Goal: Entertainment & Leisure: Consume media (video, audio)

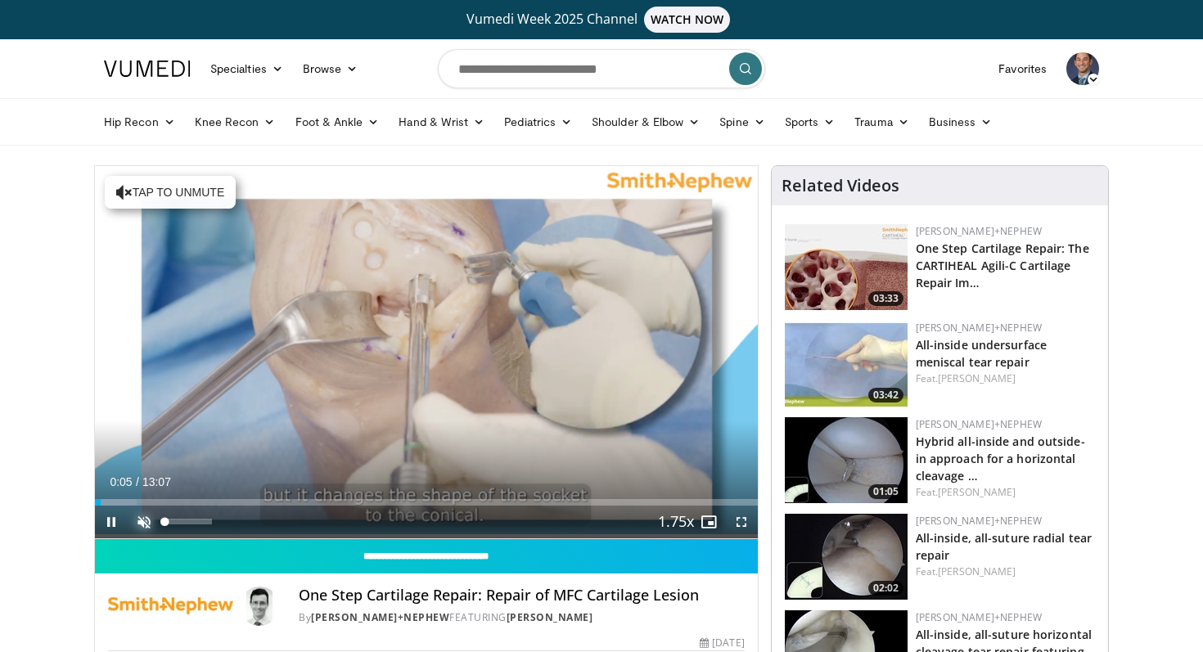
click at [142, 518] on span "Video Player" at bounding box center [144, 522] width 33 height 33
click at [743, 524] on span "Video Player" at bounding box center [741, 522] width 33 height 33
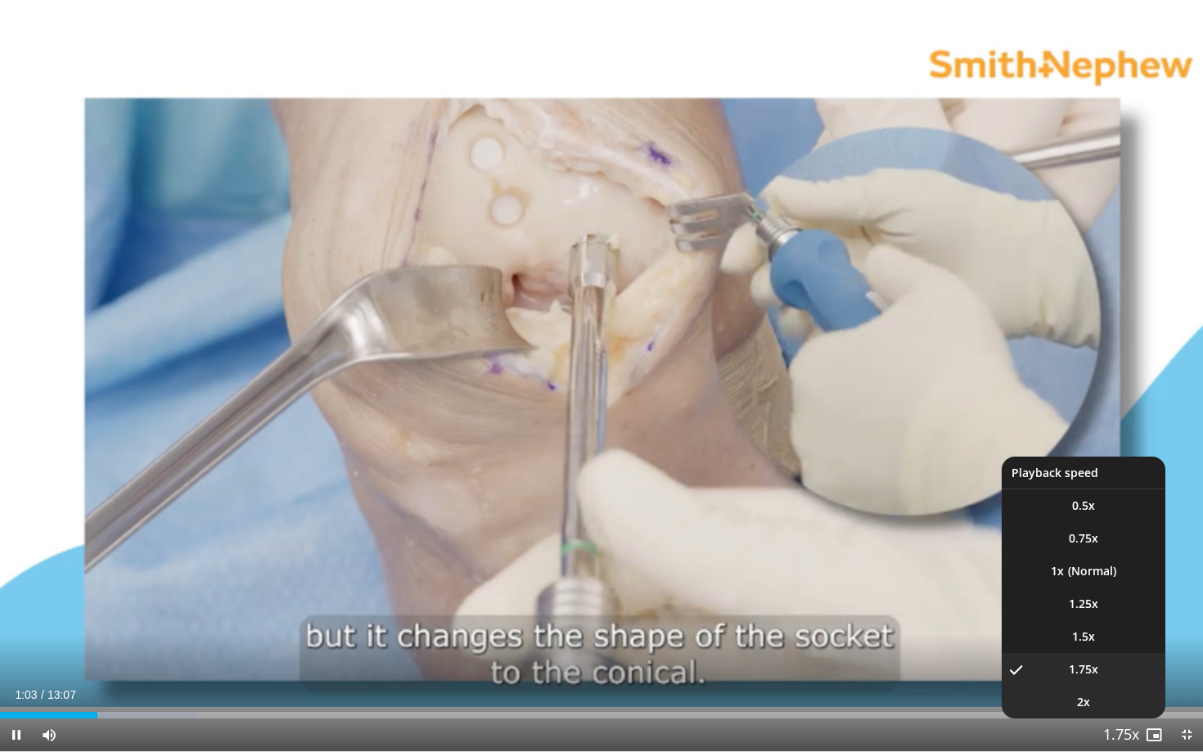
click at [1090, 652] on span "2x" at bounding box center [1083, 702] width 13 height 16
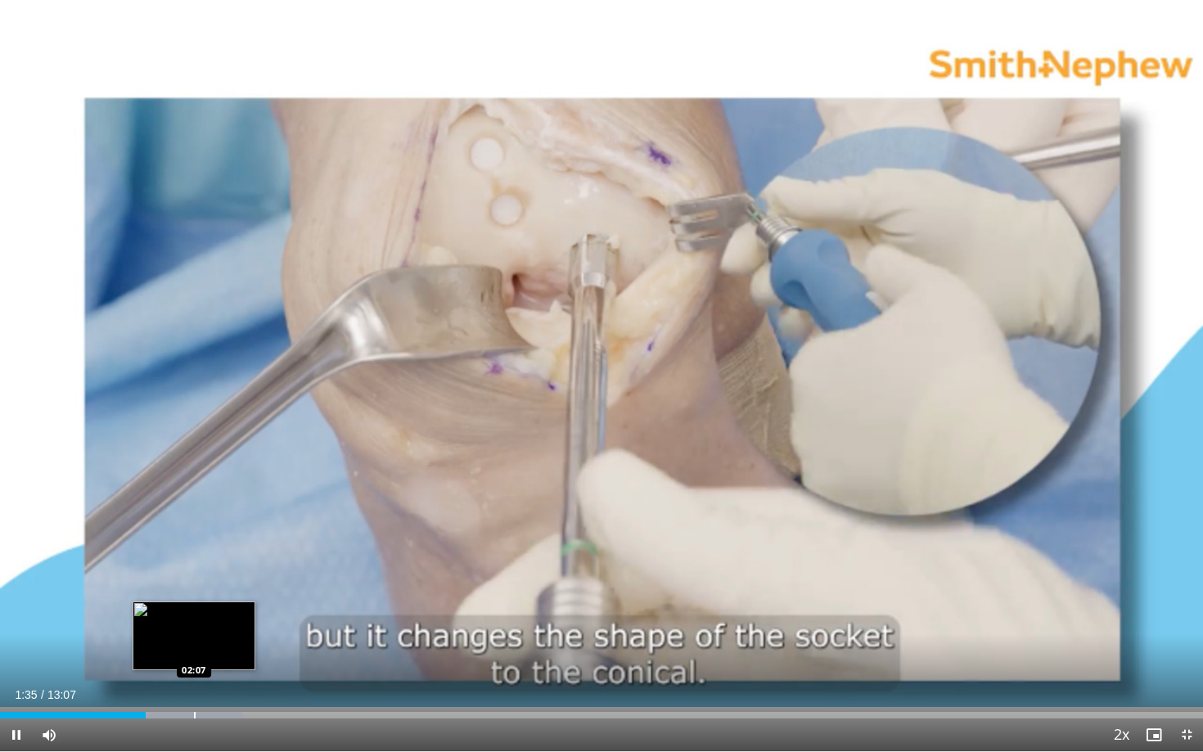
click at [196, 652] on div "Progress Bar" at bounding box center [195, 715] width 2 height 7
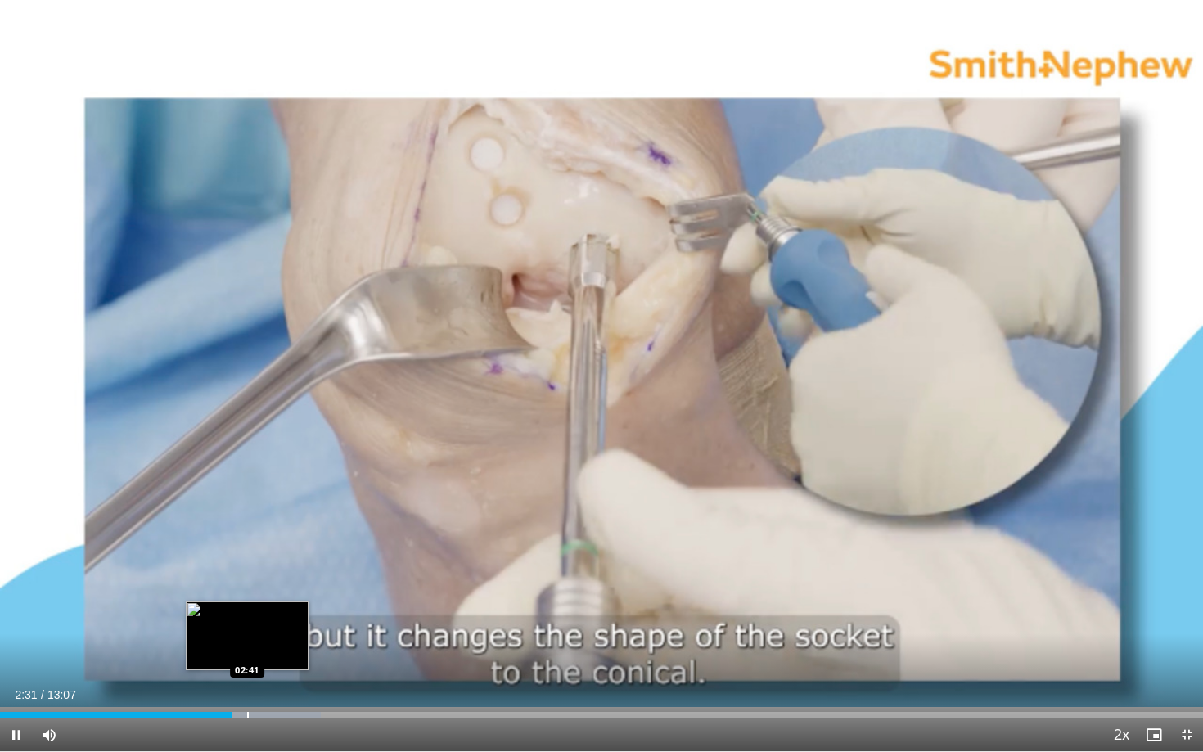
click at [249, 652] on div "Progress Bar" at bounding box center [248, 715] width 2 height 7
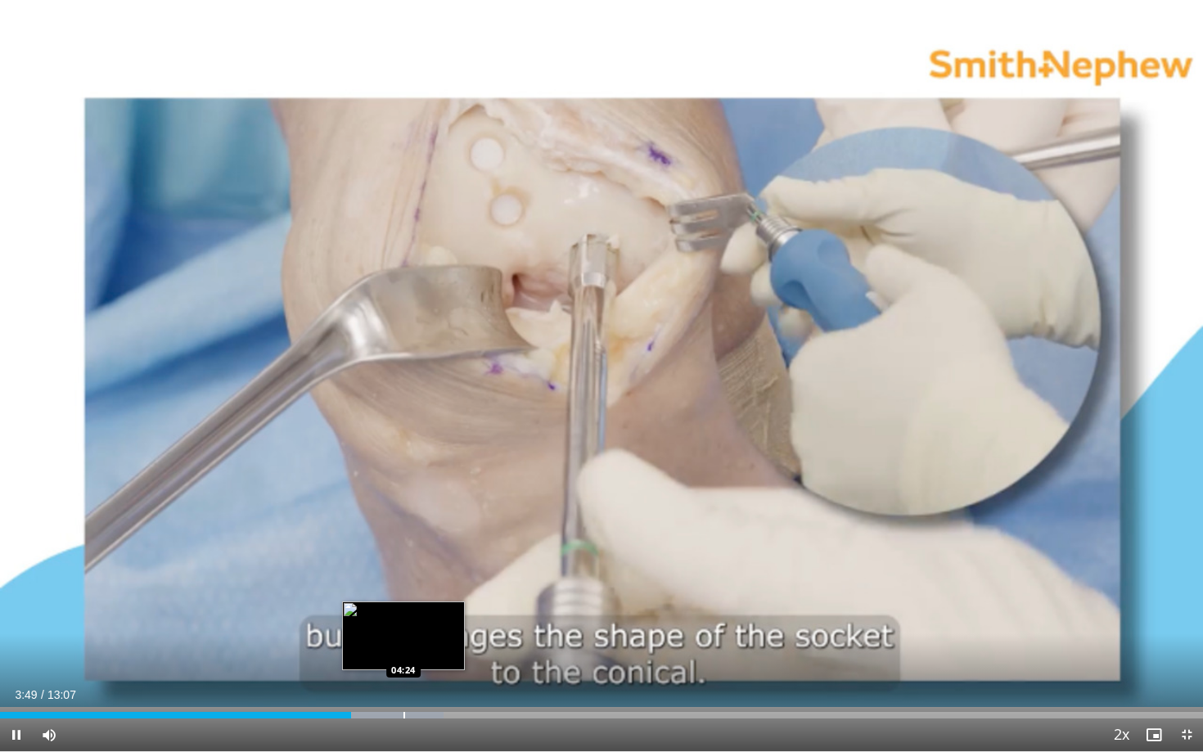
click at [404, 652] on div "Progress Bar" at bounding box center [405, 715] width 2 height 7
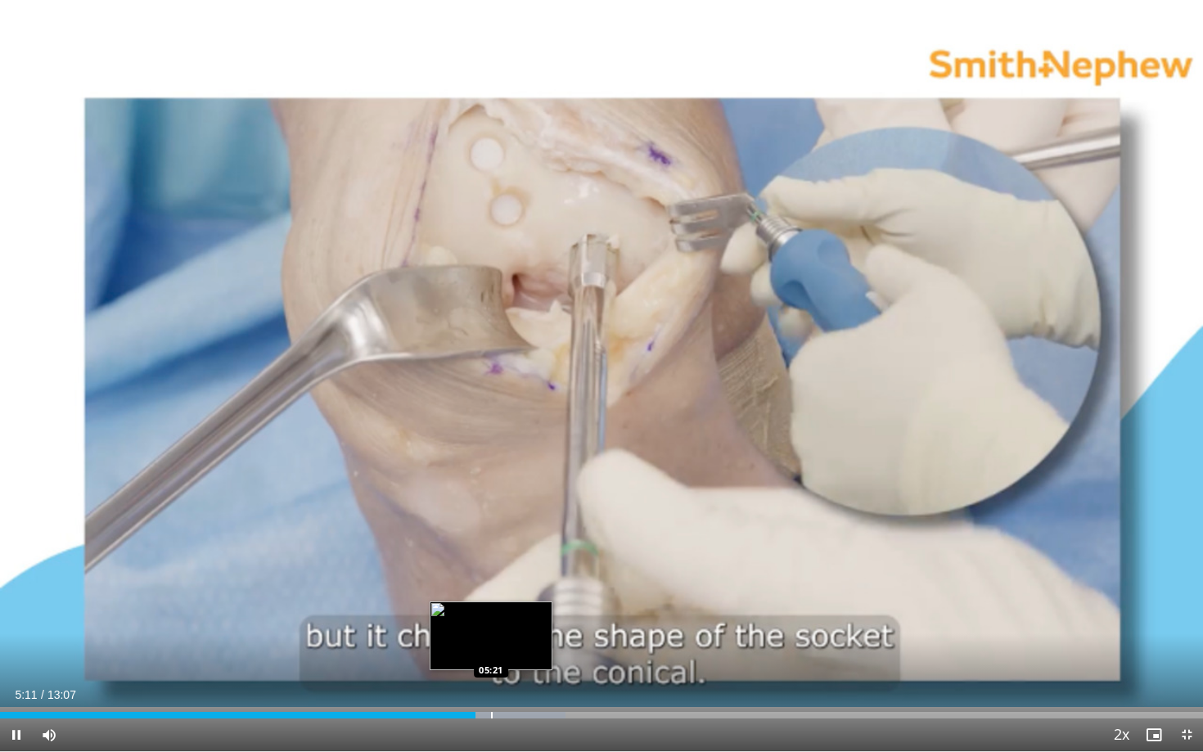
click at [491, 652] on div "Progress Bar" at bounding box center [492, 715] width 2 height 7
click at [503, 652] on div "Progress Bar" at bounding box center [504, 715] width 2 height 7
click at [494, 652] on div "Progress Bar" at bounding box center [495, 715] width 2 height 7
click at [489, 652] on div "Progress Bar" at bounding box center [490, 715] width 2 height 7
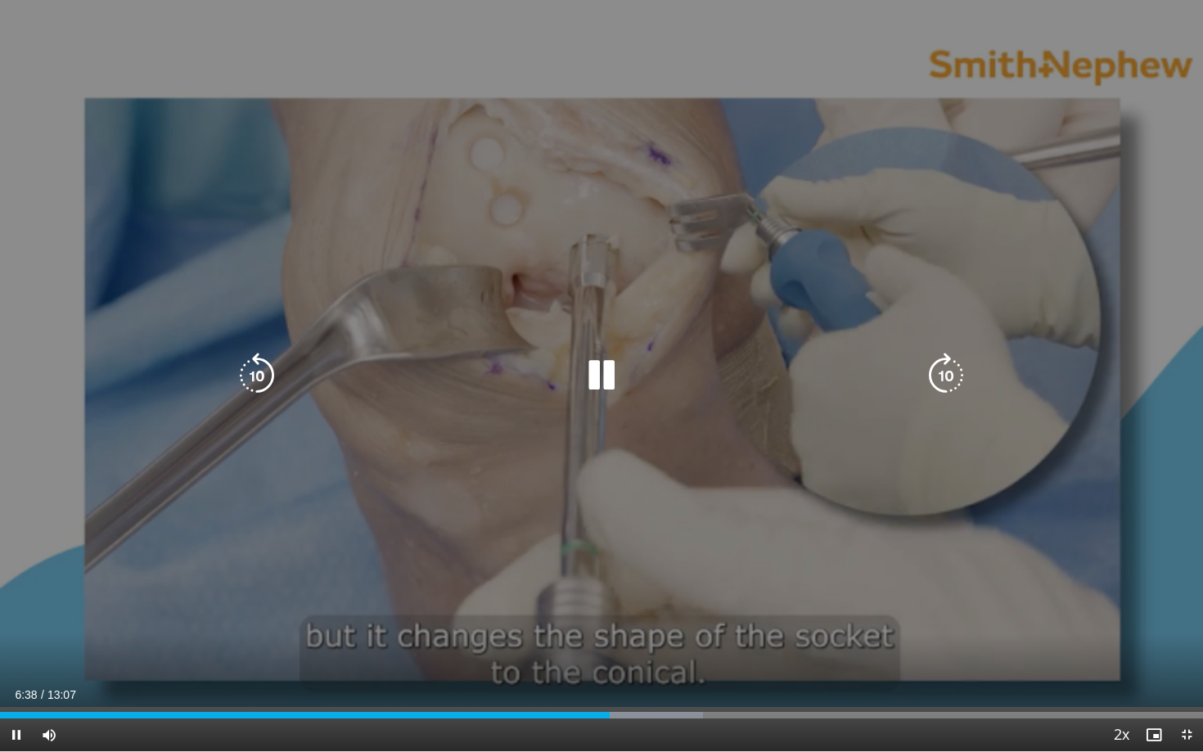
click at [477, 652] on div "10 seconds Tap to unmute" at bounding box center [601, 375] width 1203 height 751
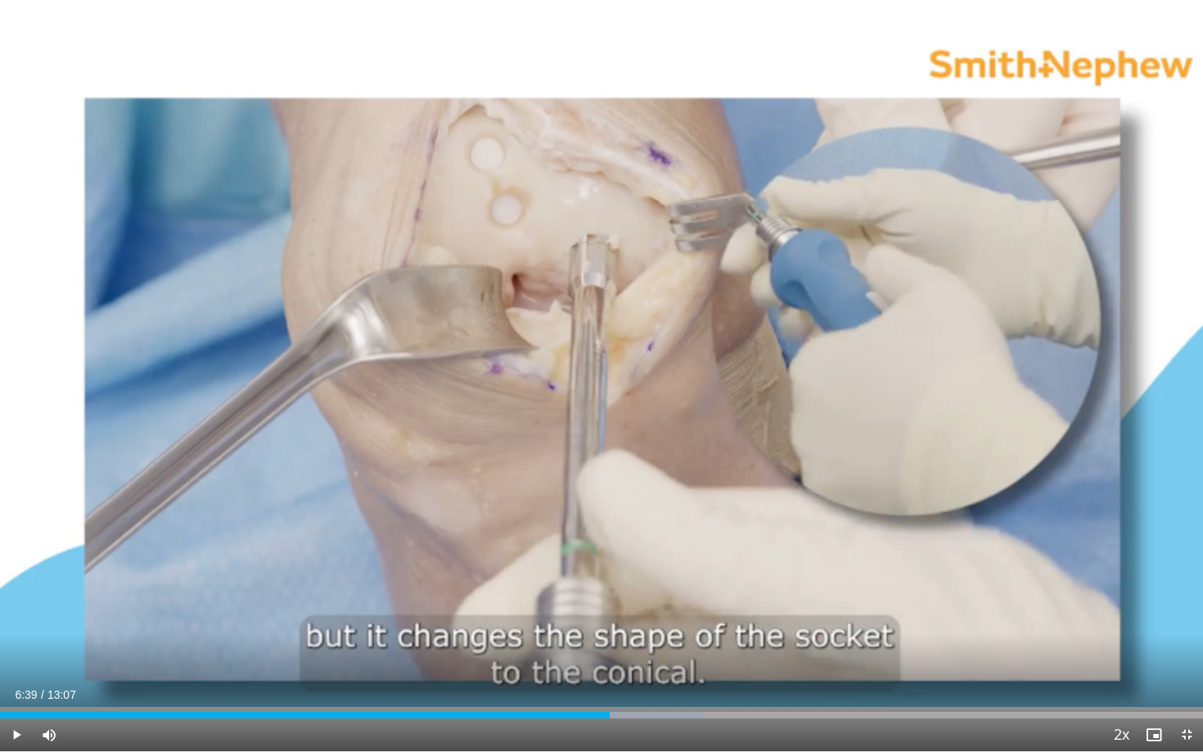
click at [481, 553] on div "10 seconds Tap to unmute" at bounding box center [601, 375] width 1203 height 751
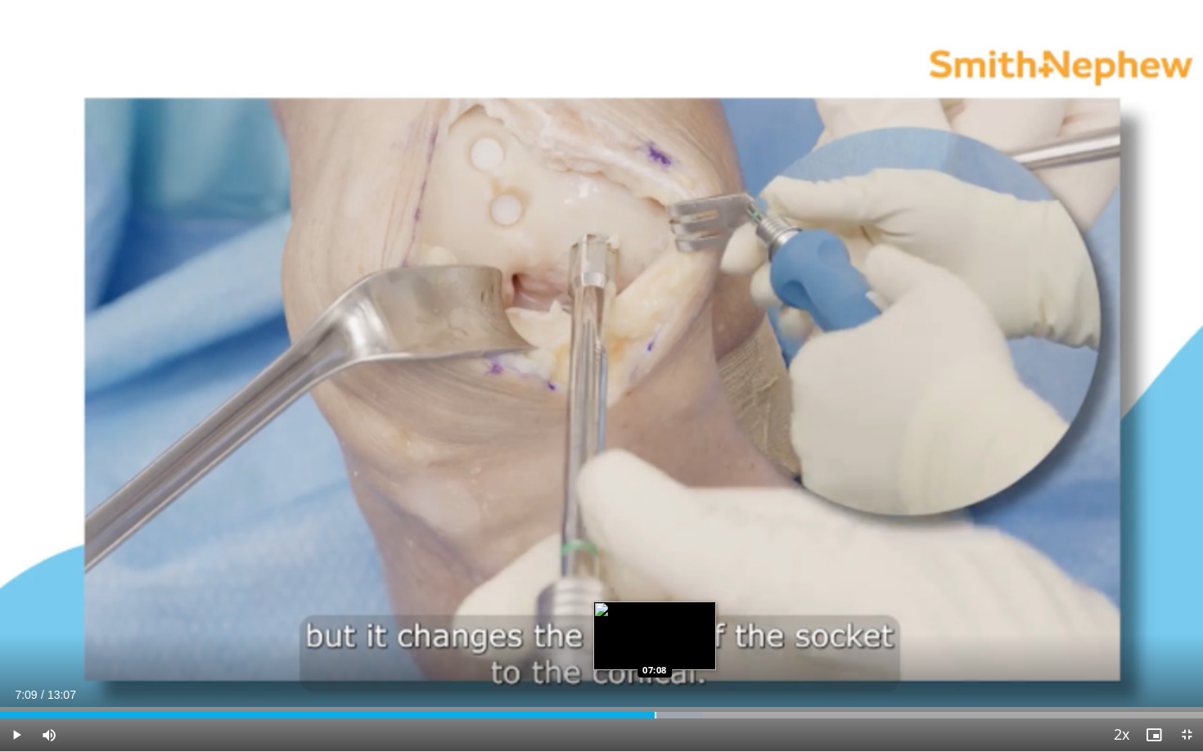
click at [655, 652] on div "Progress Bar" at bounding box center [656, 715] width 2 height 7
click at [684, 652] on div "Progress Bar" at bounding box center [685, 715] width 2 height 7
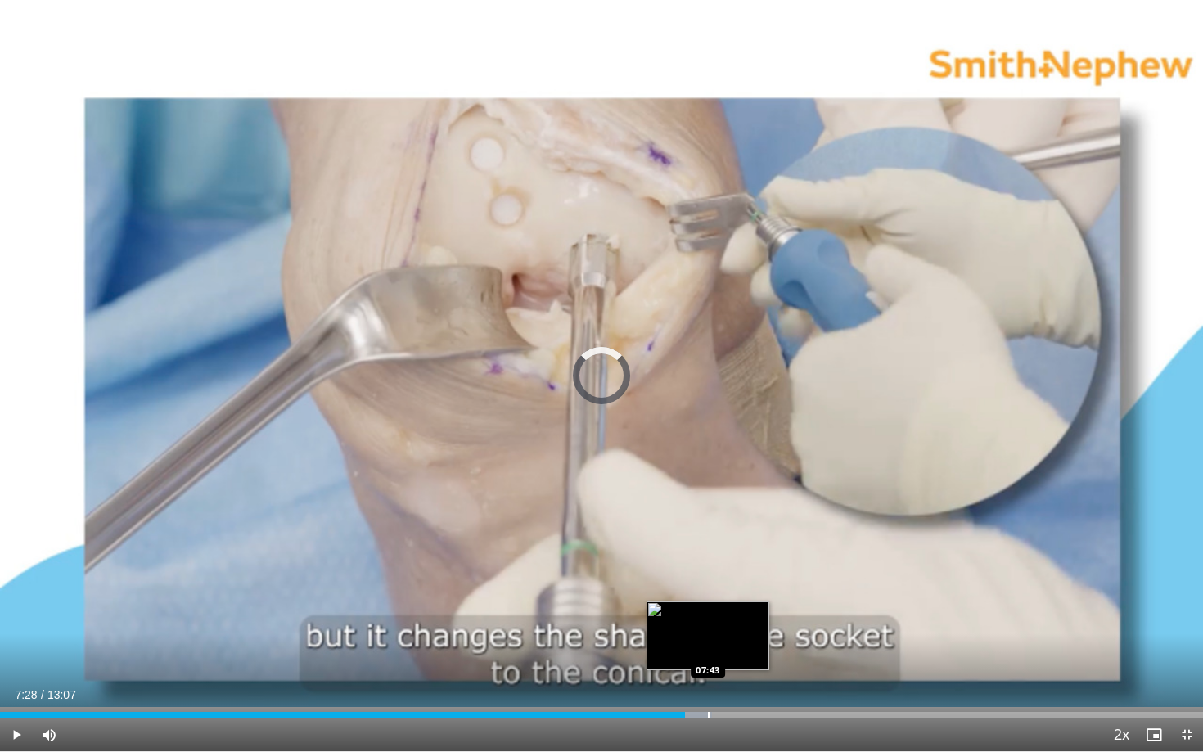
click at [708, 652] on div "Progress Bar" at bounding box center [709, 715] width 2 height 7
click at [737, 652] on div "Loaded : 59.72% 07:44 08:02" at bounding box center [601, 711] width 1203 height 16
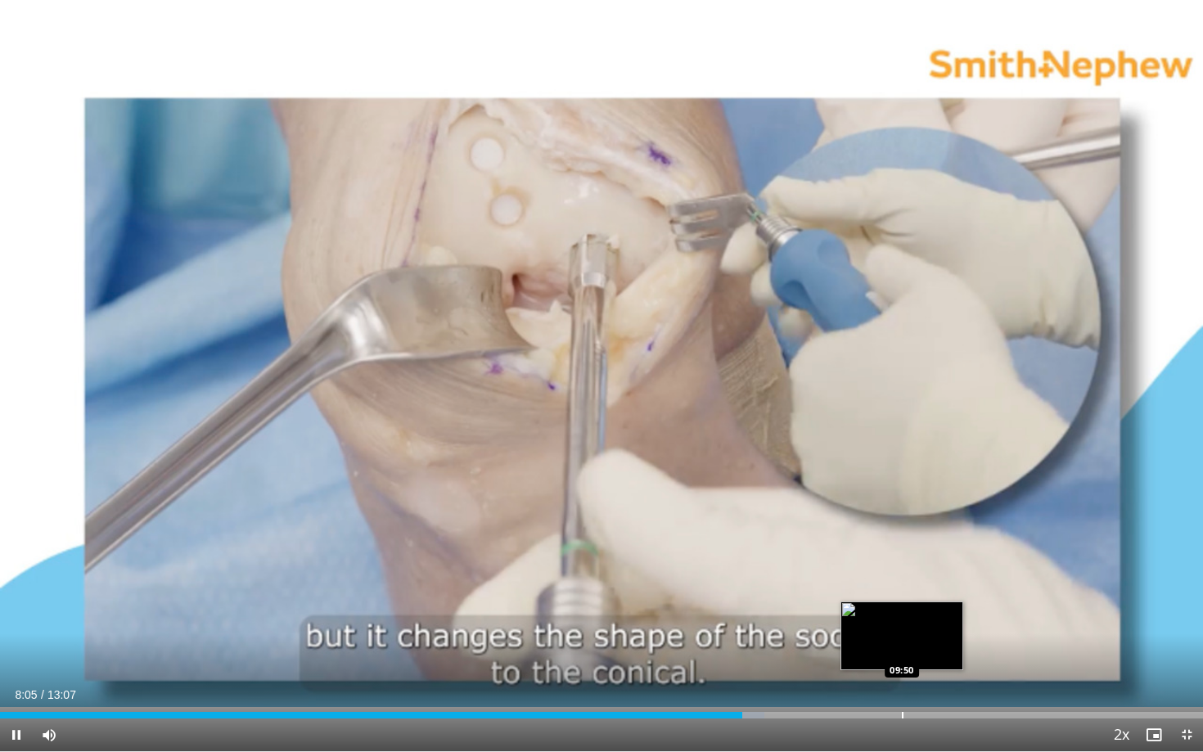
click at [902, 652] on div "Progress Bar" at bounding box center [903, 715] width 2 height 7
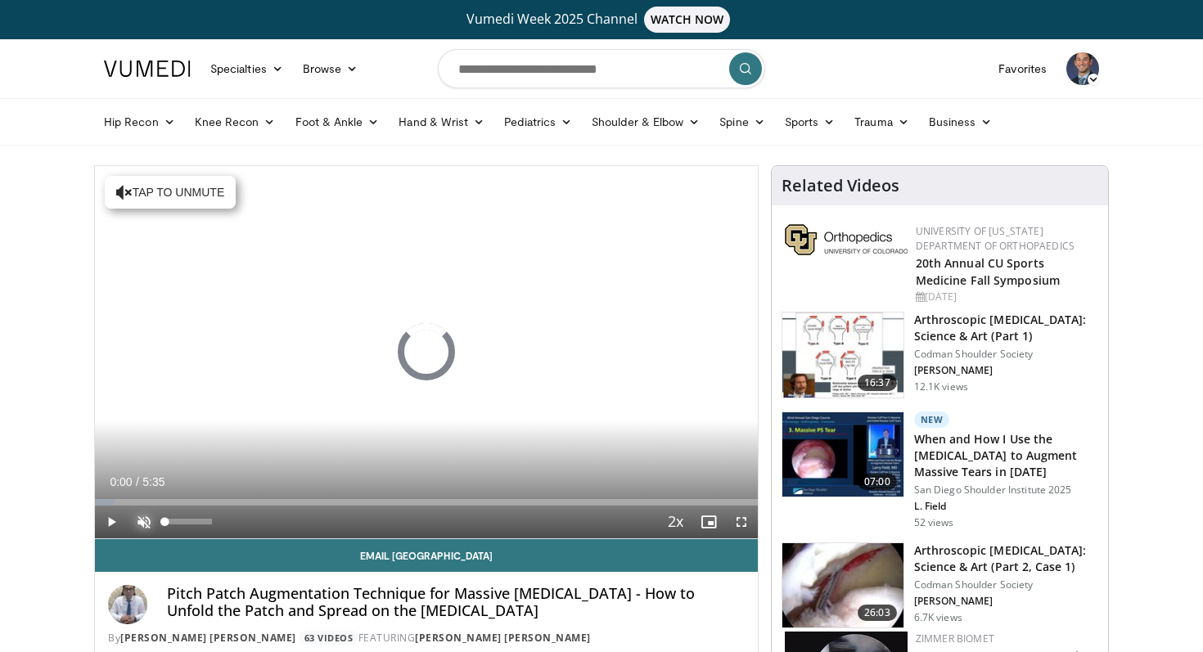
click at [144, 520] on span "Video Player" at bounding box center [144, 522] width 33 height 33
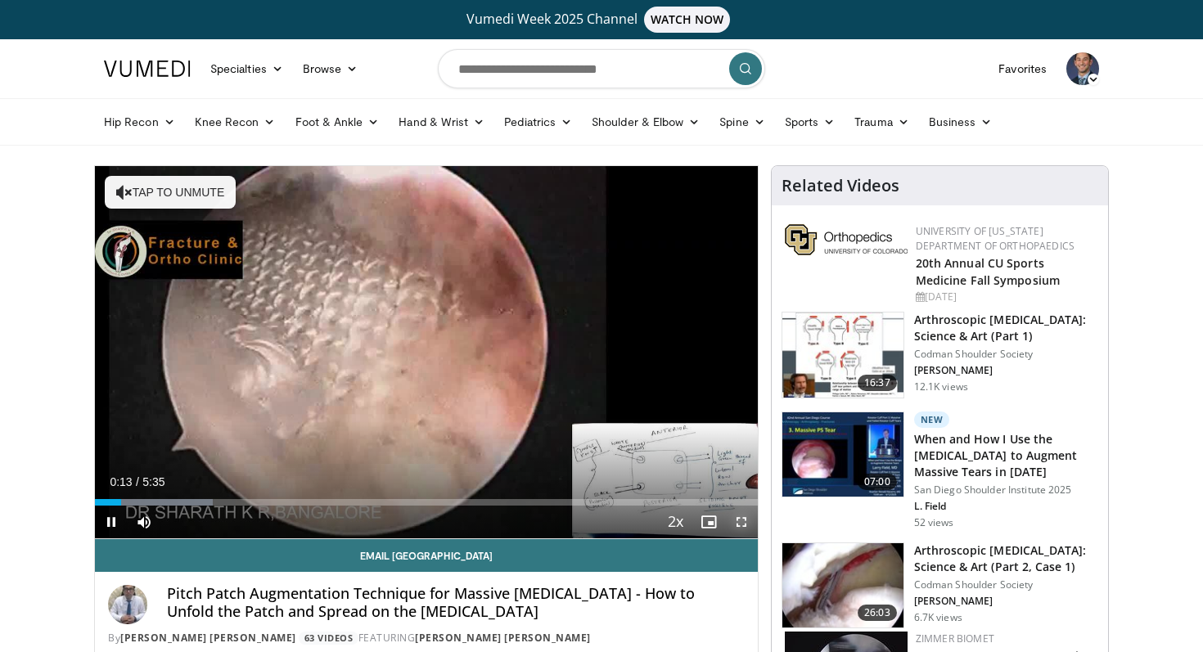
click at [741, 520] on span "Video Player" at bounding box center [741, 522] width 33 height 33
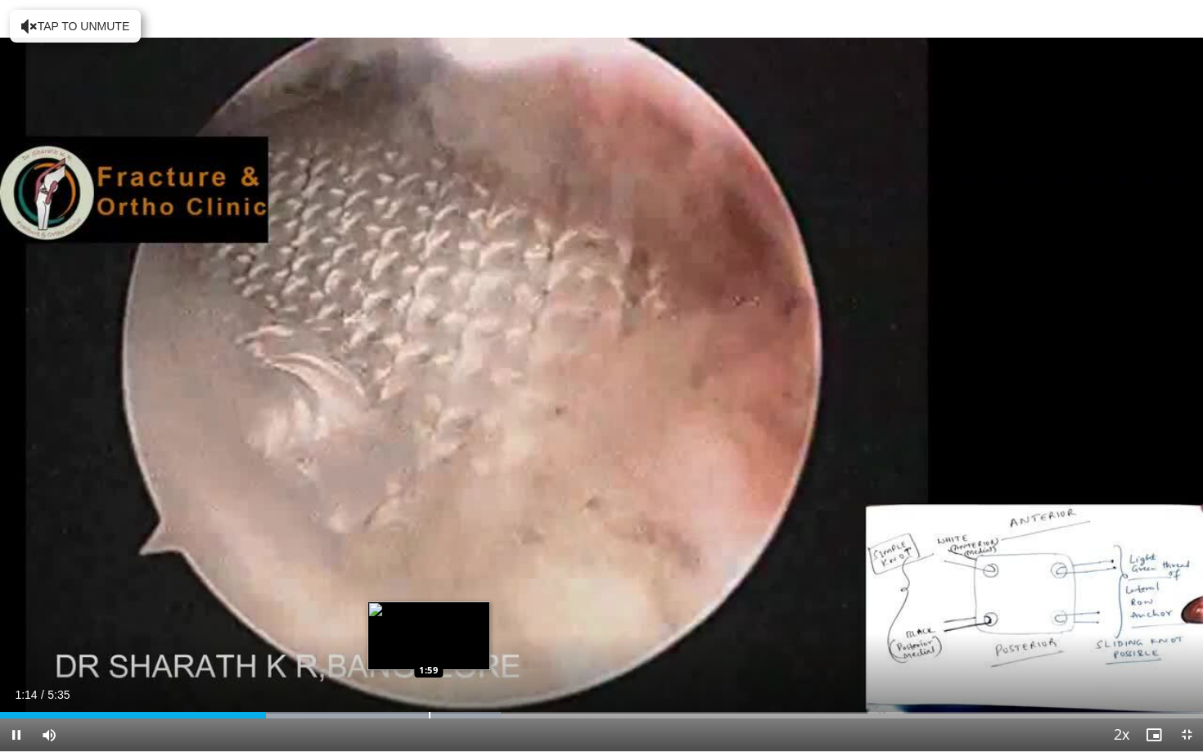
click at [429, 652] on div "Progress Bar" at bounding box center [430, 715] width 2 height 7
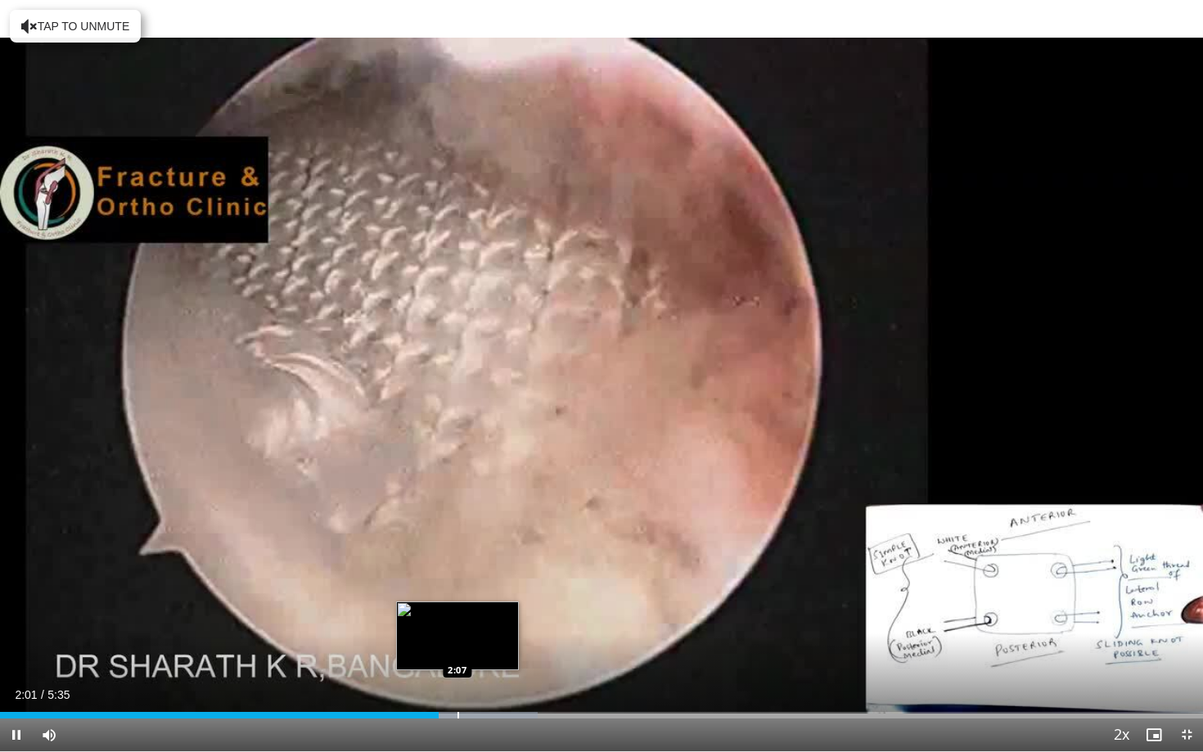
click at [459, 652] on div "Progress Bar" at bounding box center [459, 715] width 2 height 7
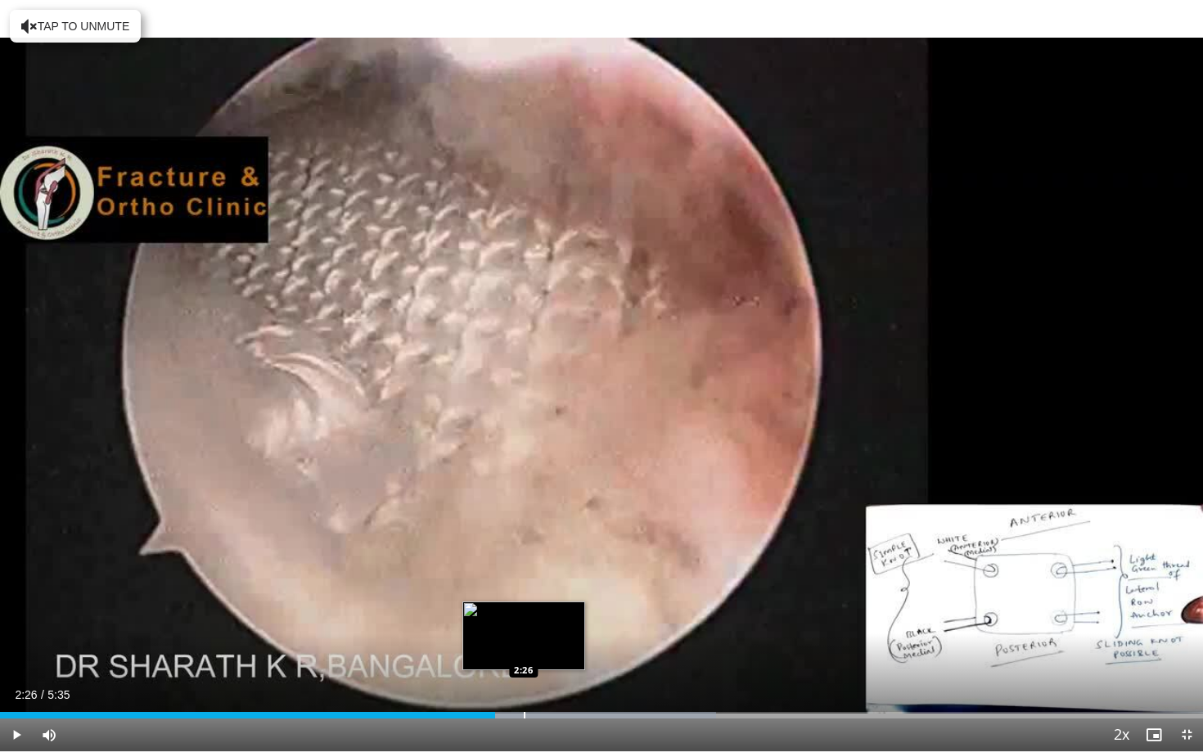
click at [524, 652] on div "Progress Bar" at bounding box center [525, 715] width 2 height 7
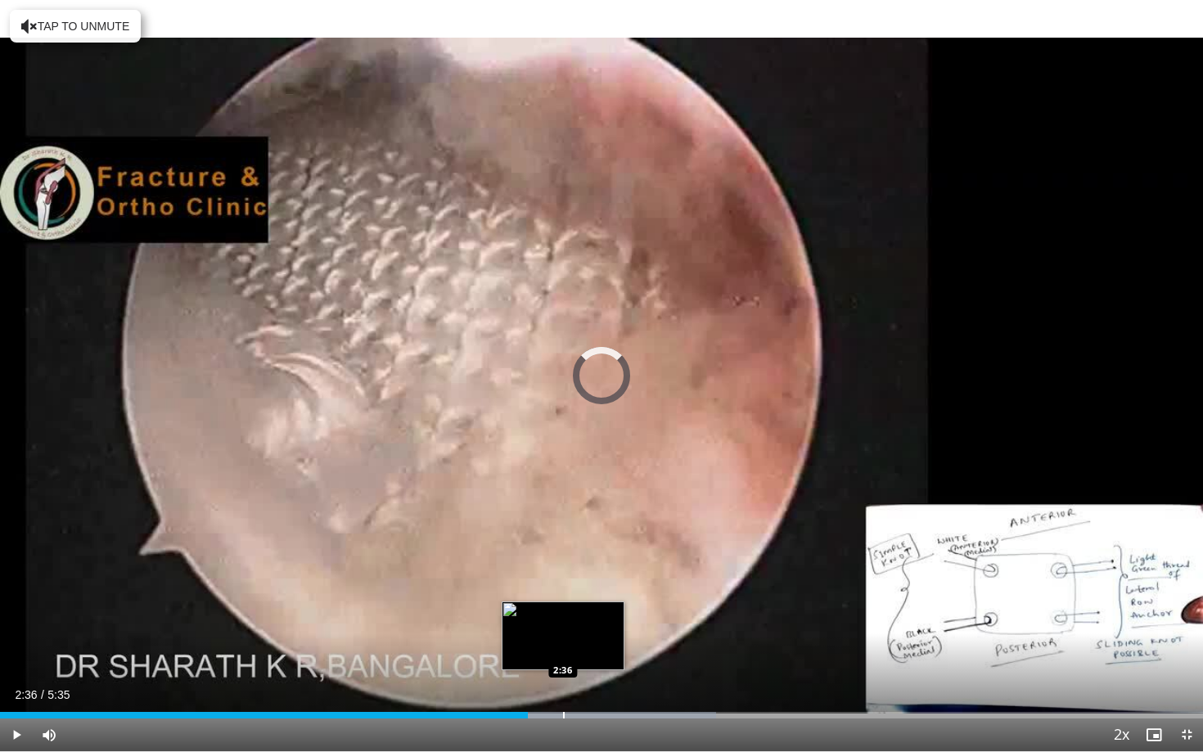
click at [563, 652] on div "Progress Bar" at bounding box center [564, 715] width 2 height 7
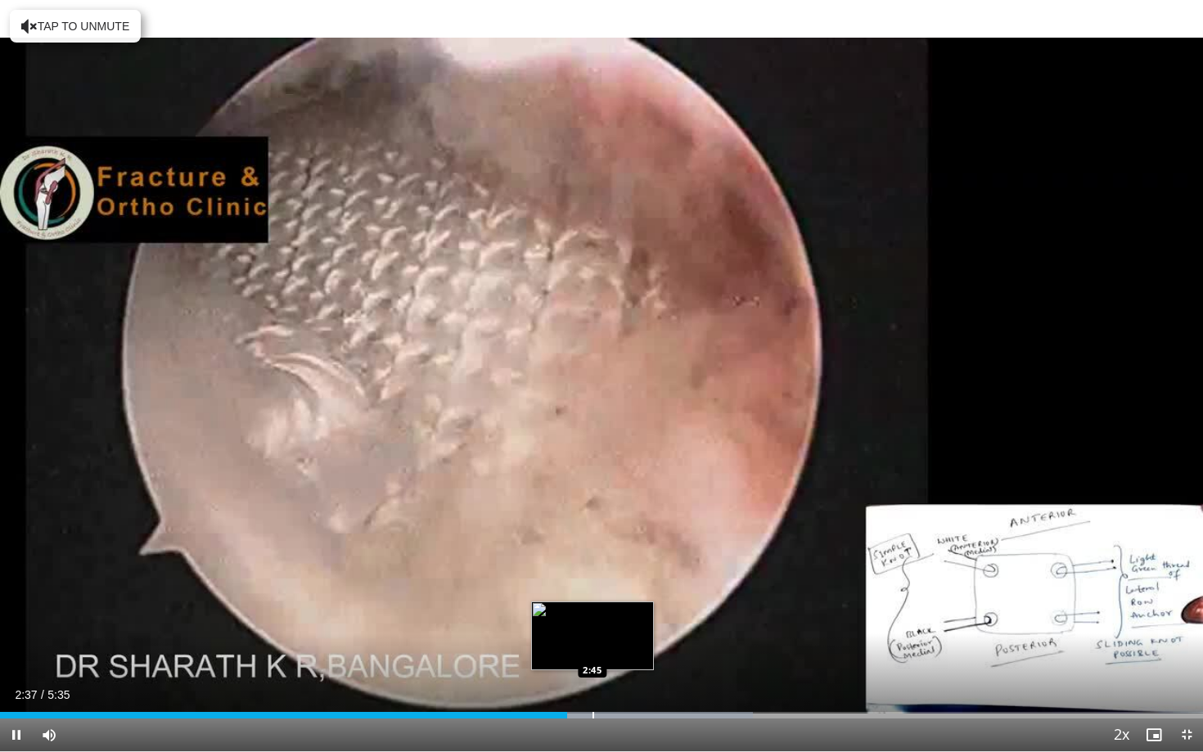
click at [593, 652] on div "Progress Bar" at bounding box center [594, 715] width 2 height 7
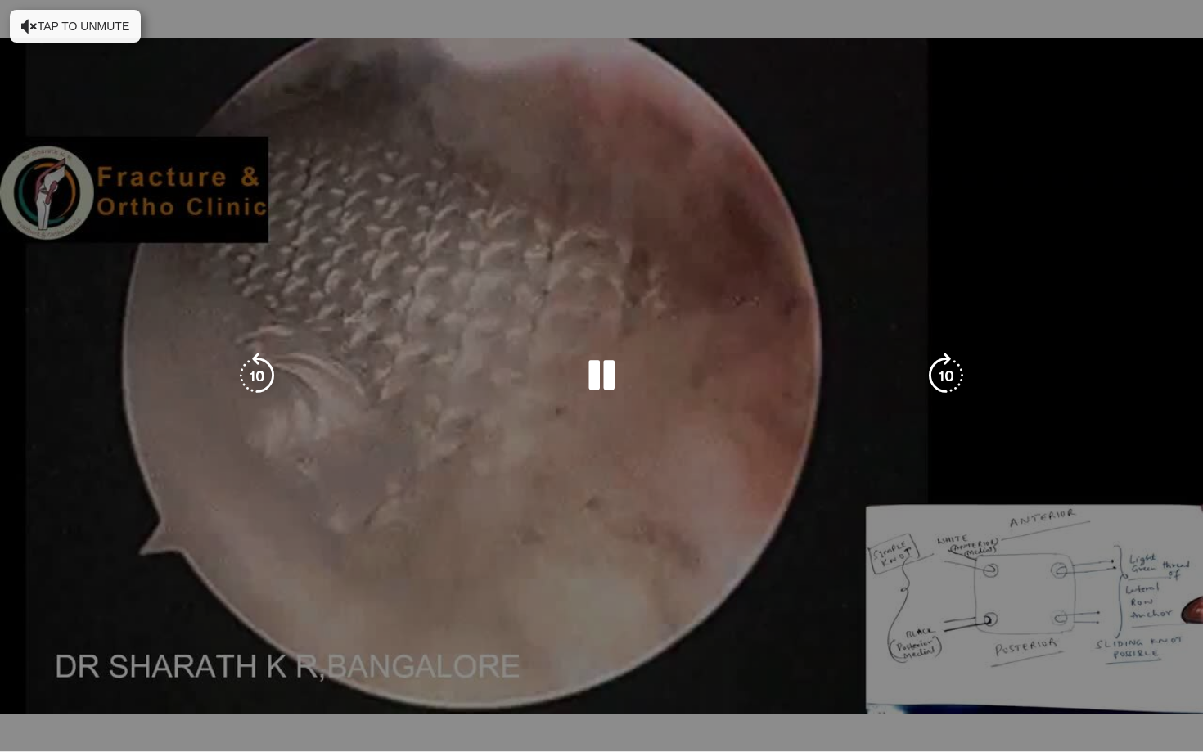
click at [615, 652] on div "10 seconds Tap to unmute" at bounding box center [601, 375] width 1203 height 751
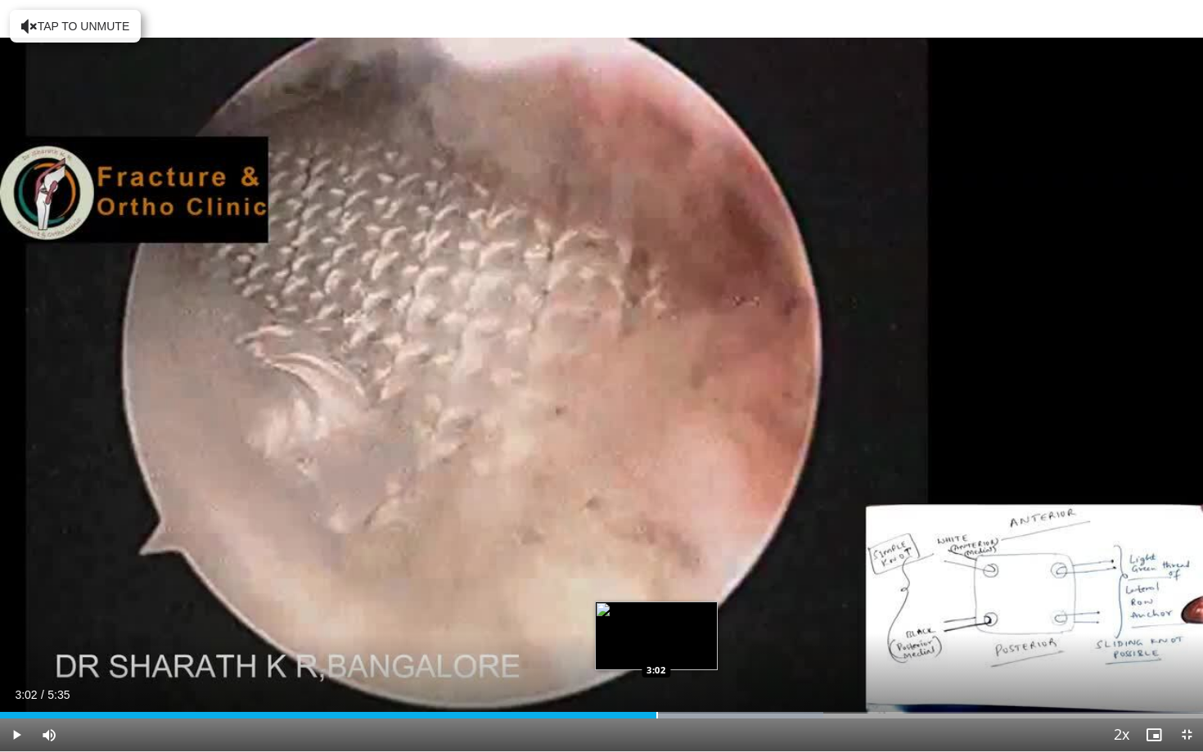
click at [656, 652] on div "Progress Bar" at bounding box center [657, 715] width 2 height 7
click at [694, 652] on div "Progress Bar" at bounding box center [695, 715] width 2 height 7
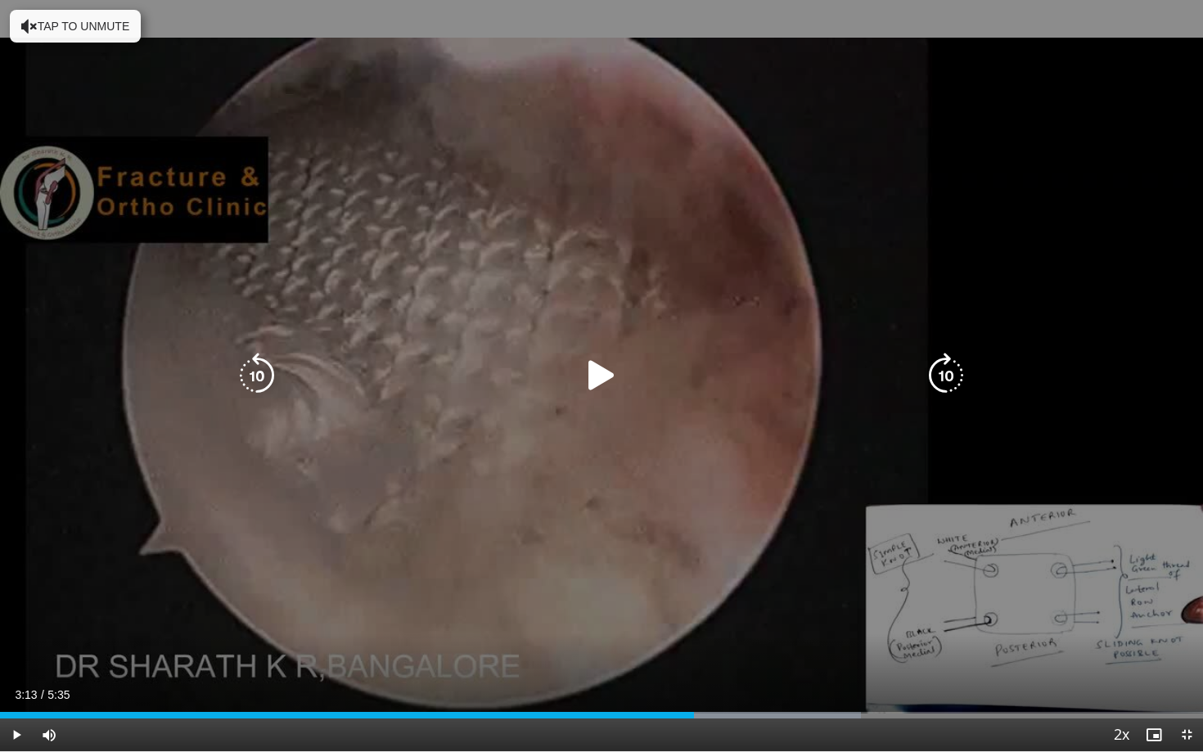
click at [765, 506] on div "10 seconds Tap to unmute" at bounding box center [601, 375] width 1203 height 751
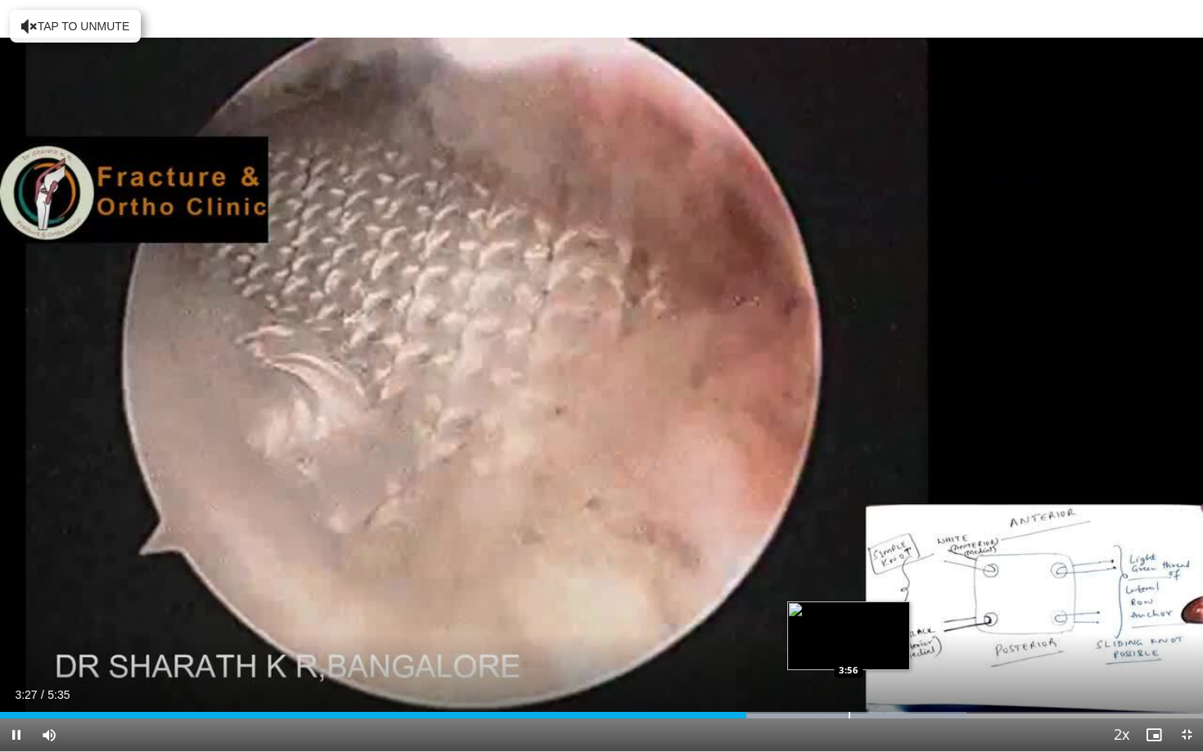
click at [849, 652] on div "Progress Bar" at bounding box center [850, 715] width 2 height 7
click at [901, 652] on div "Current Time 3:58 / Duration 5:35 Pause Skip Backward Skip Forward Mute Loaded …" at bounding box center [601, 735] width 1203 height 33
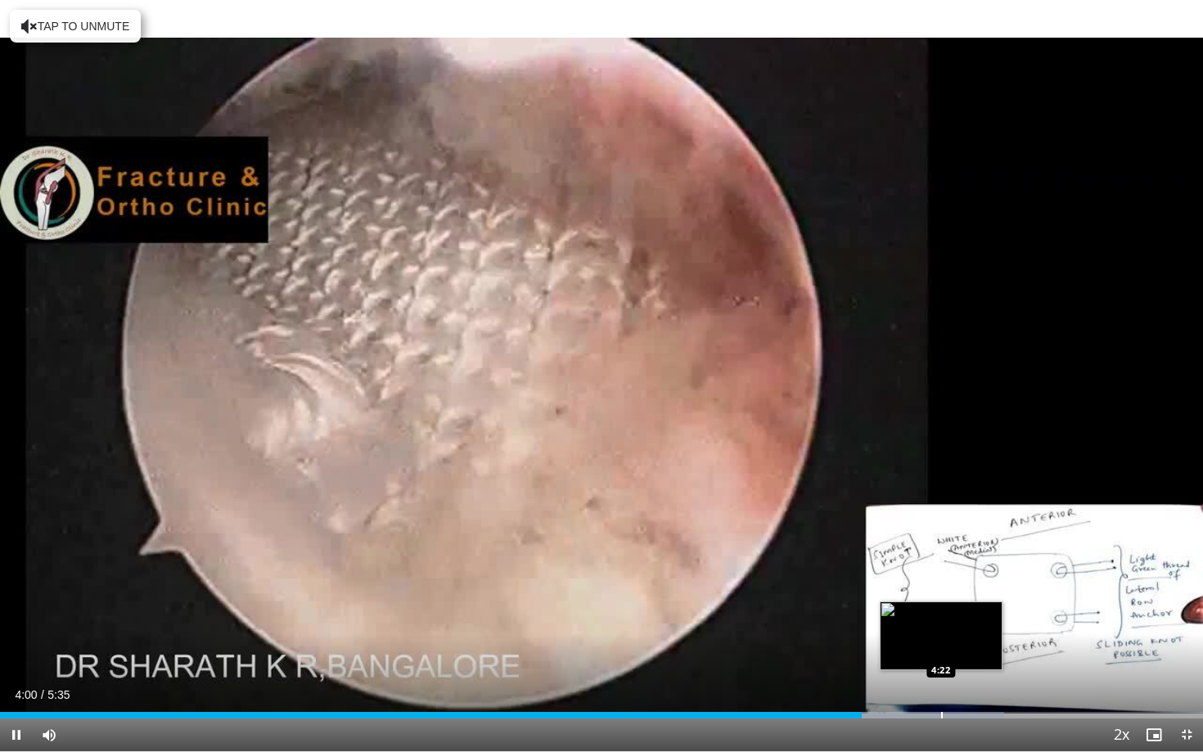
click at [942, 652] on div "Progress Bar" at bounding box center [942, 715] width 2 height 7
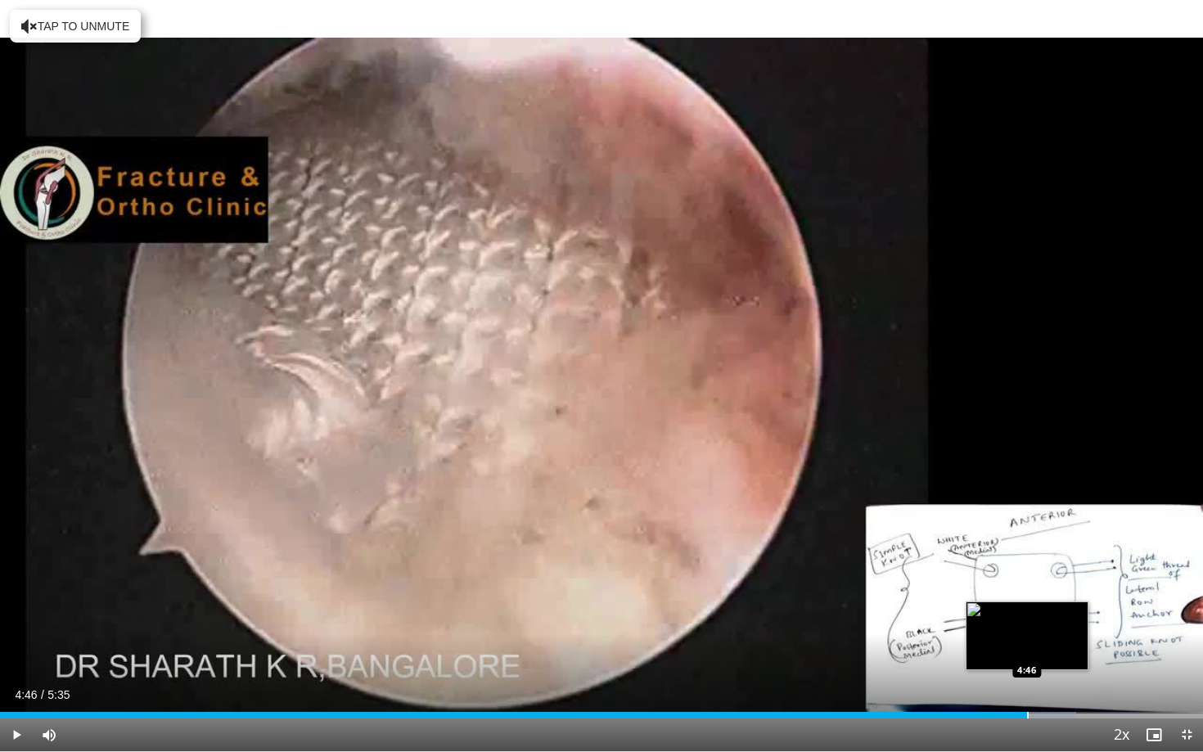
click at [1027, 652] on div "Progress Bar" at bounding box center [1028, 715] width 2 height 7
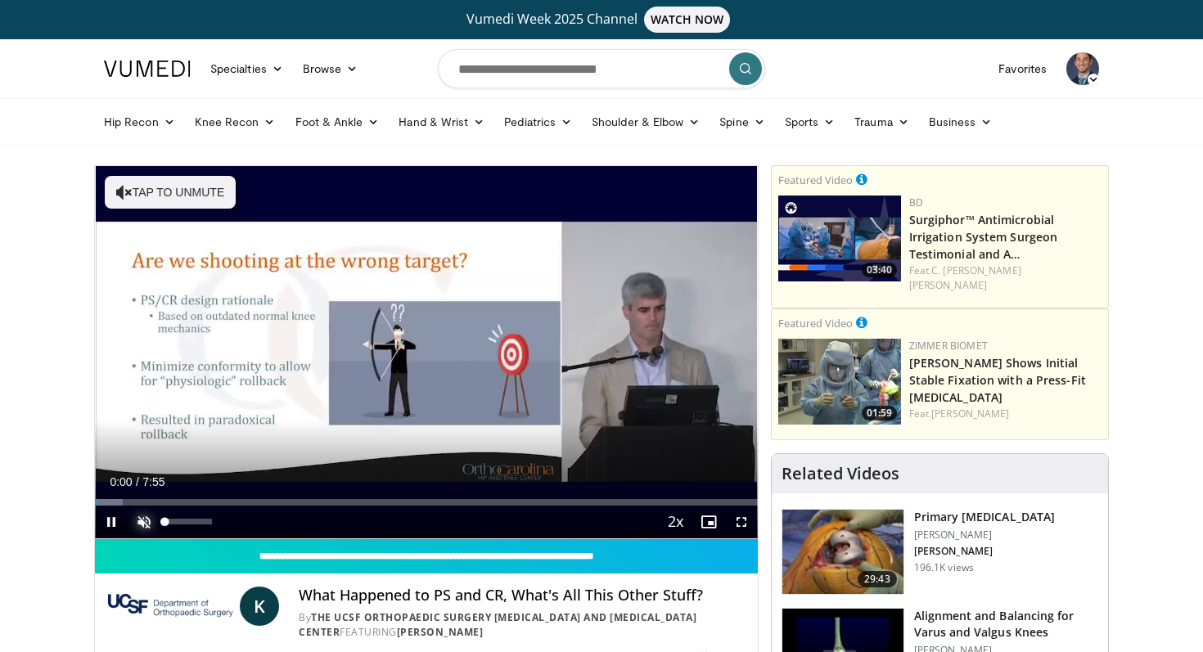
click at [138, 524] on span "Video Player" at bounding box center [144, 522] width 33 height 33
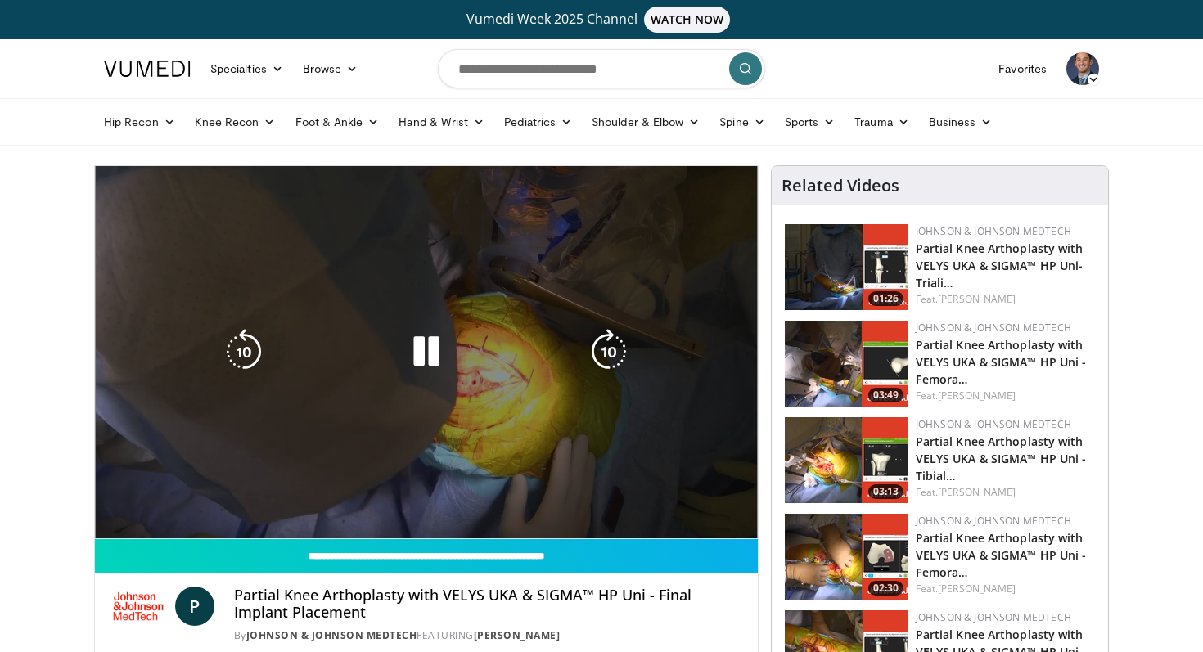
click at [373, 292] on div "10 seconds Tap to unmute" at bounding box center [426, 352] width 663 height 372
